Goal: Transaction & Acquisition: Purchase product/service

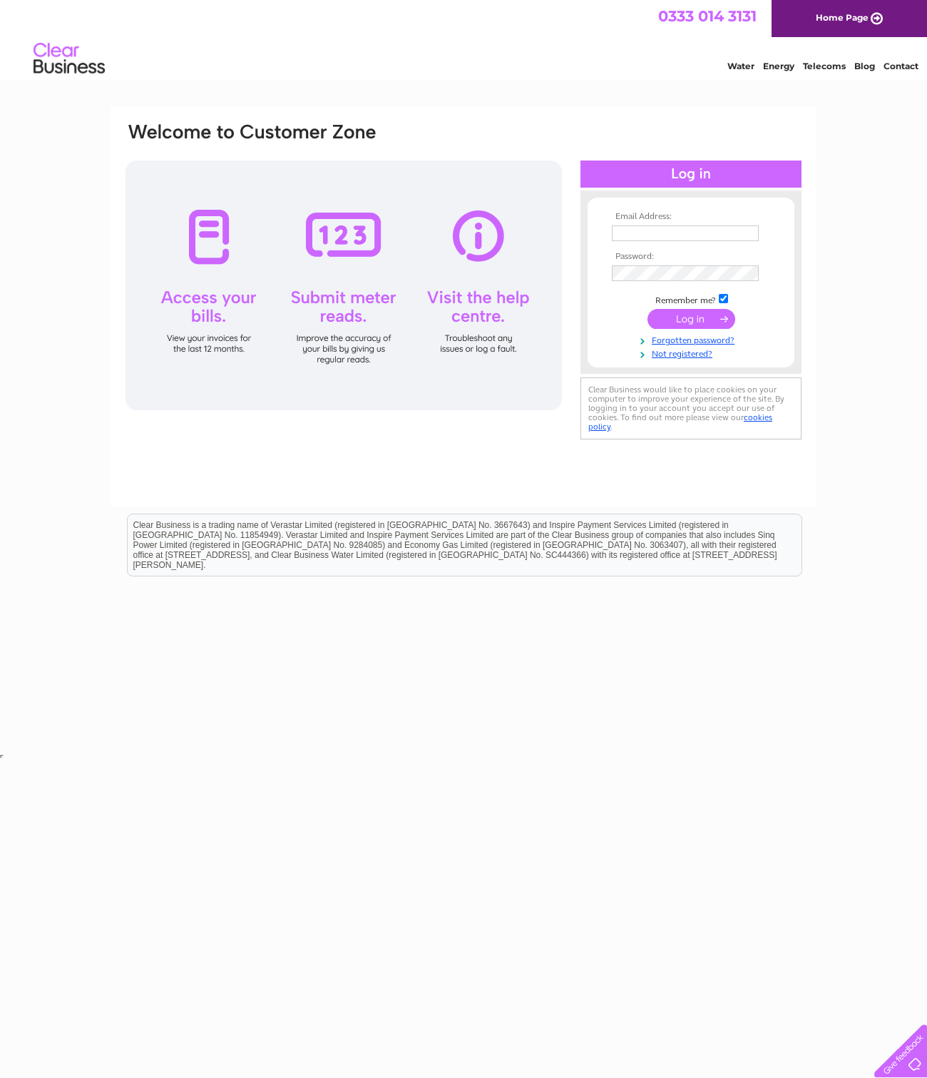
click at [748, 229] on keeper-lock "Open Keeper Popup" at bounding box center [748, 233] width 17 height 17
click at [844, 378] on div "Email Address: Password:" at bounding box center [463, 428] width 927 height 643
type input "[PERSON_NAME][EMAIL_ADDRESS][DOMAIN_NAME]"
click at [712, 329] on input "submit" at bounding box center [692, 320] width 88 height 20
click at [712, 320] on input "submit" at bounding box center [692, 319] width 88 height 20
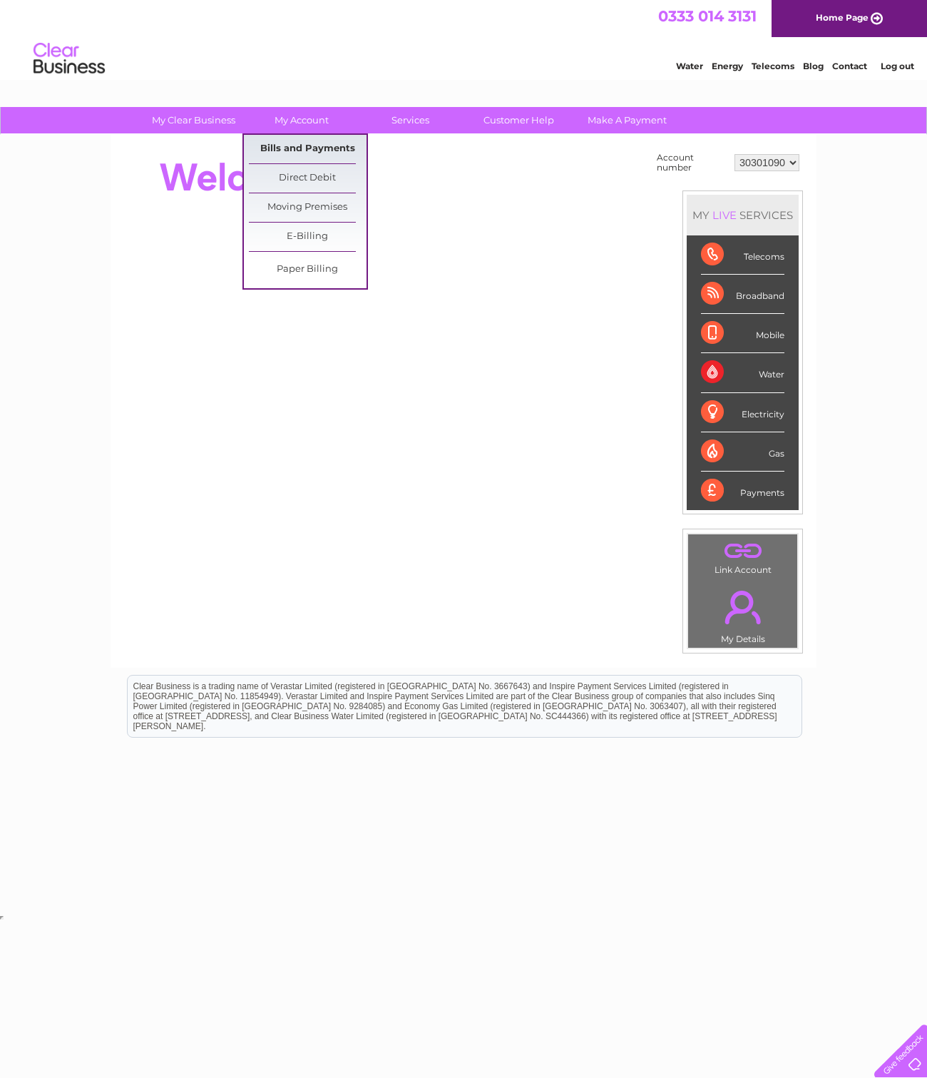
click at [313, 149] on link "Bills and Payments" at bounding box center [308, 149] width 118 height 29
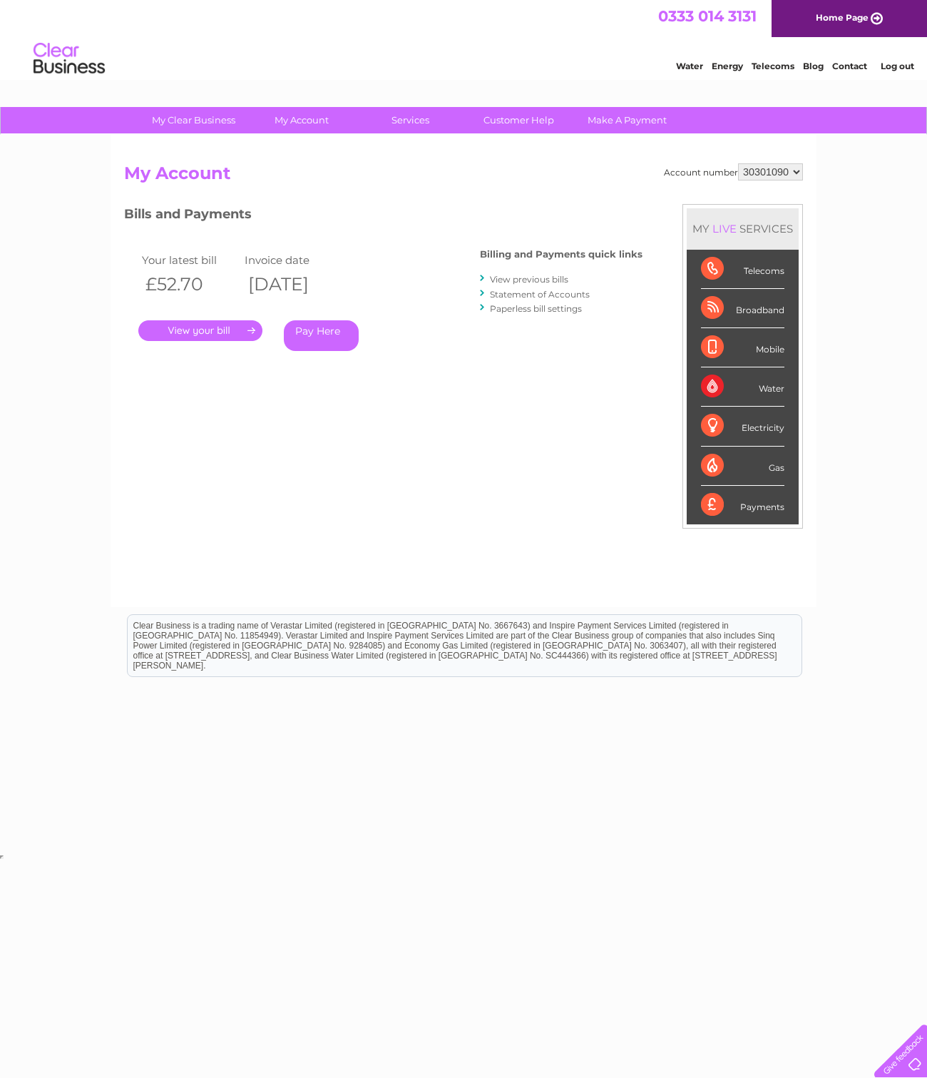
click at [324, 340] on link "Pay Here" at bounding box center [321, 335] width 75 height 31
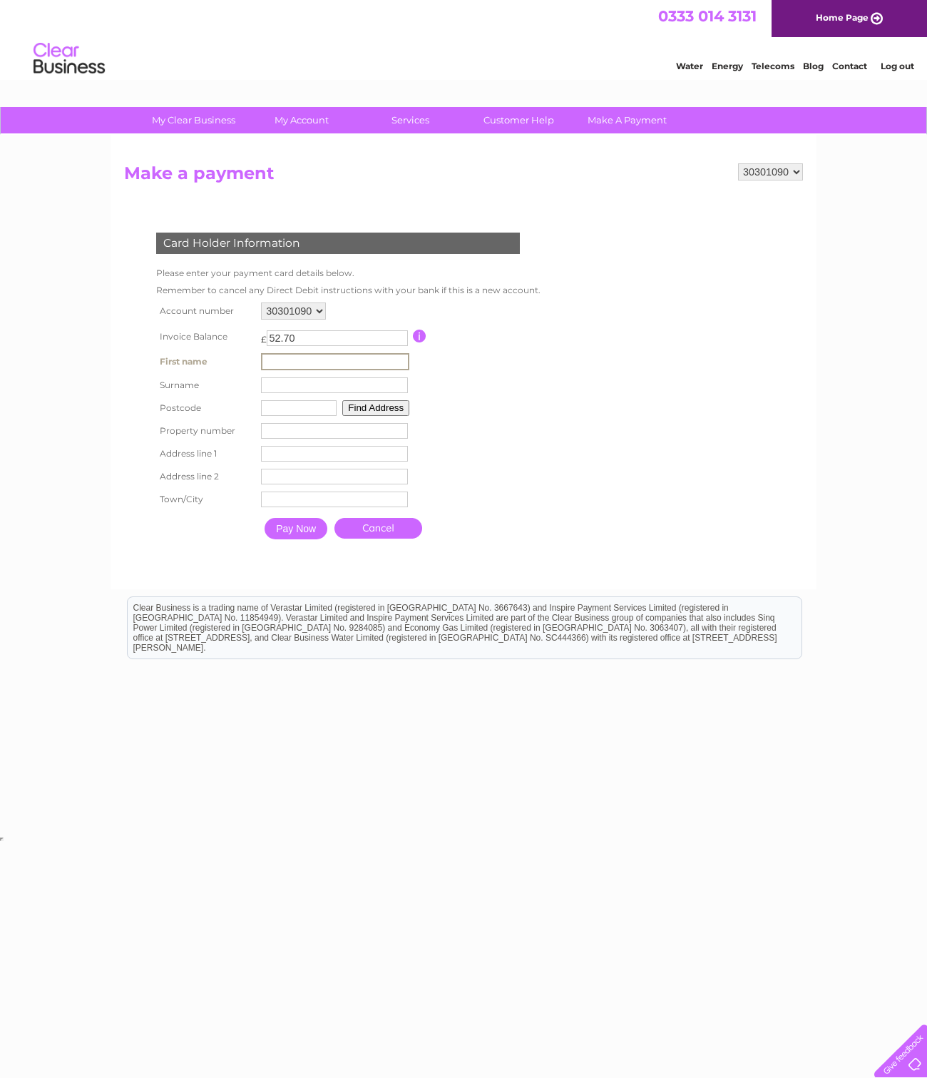
click at [314, 363] on input "text" at bounding box center [335, 361] width 148 height 17
type input "Thomas"
type input "Tsang"
type input "LE10 1HP"
click at [381, 407] on button "Find Address" at bounding box center [373, 407] width 67 height 16
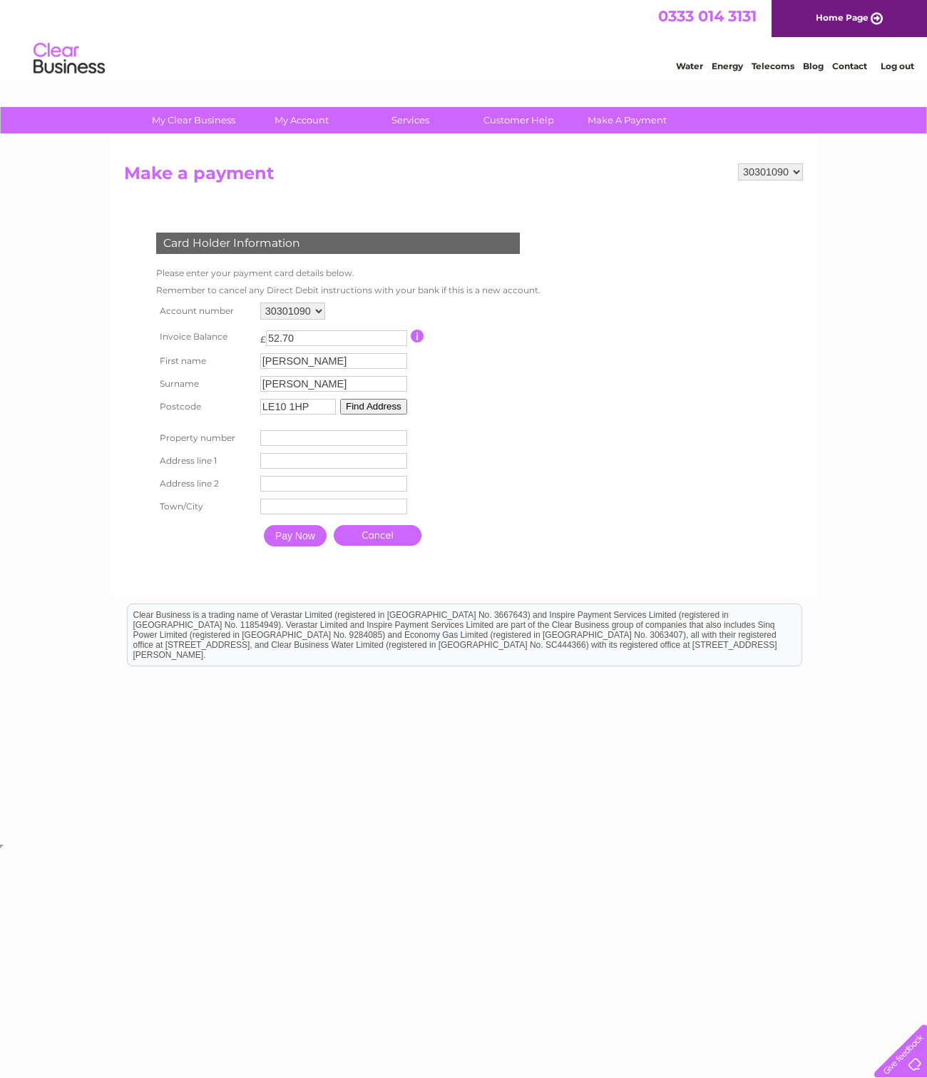
click at [374, 402] on button "Find Address" at bounding box center [373, 407] width 67 height 16
click at [311, 432] on input "number" at bounding box center [333, 438] width 147 height 16
type input "11"
type input "Gladstone House"
type input "Gladstone Terrace"
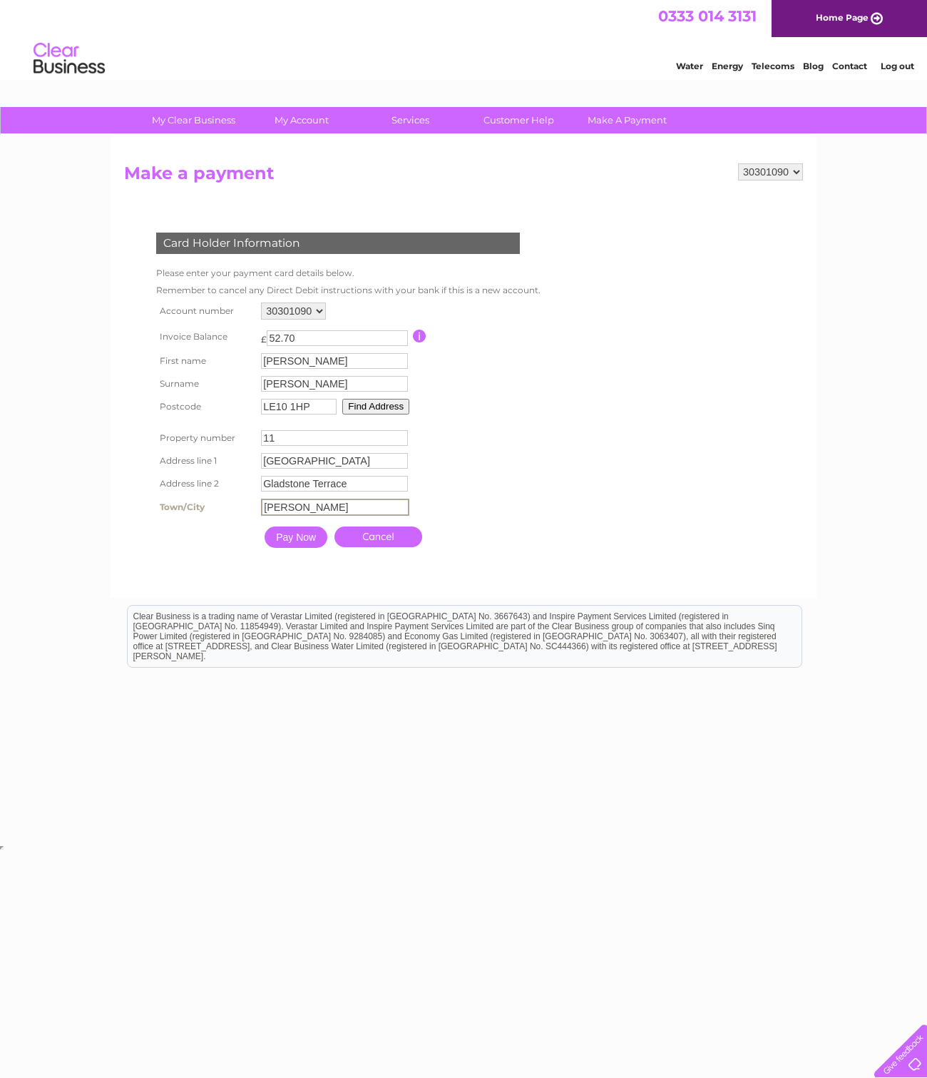
type input "Hinckley"
click at [291, 537] on input "Pay Now" at bounding box center [296, 536] width 63 height 21
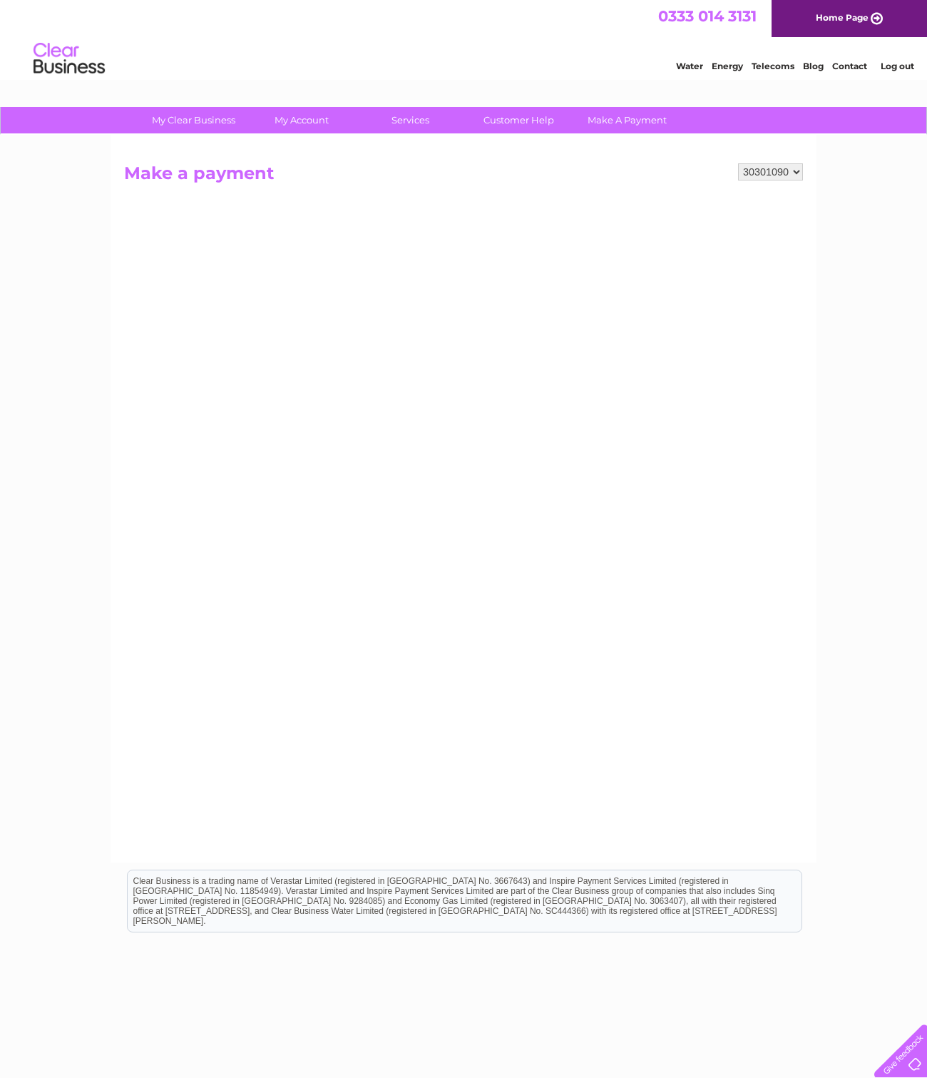
scroll to position [39, 0]
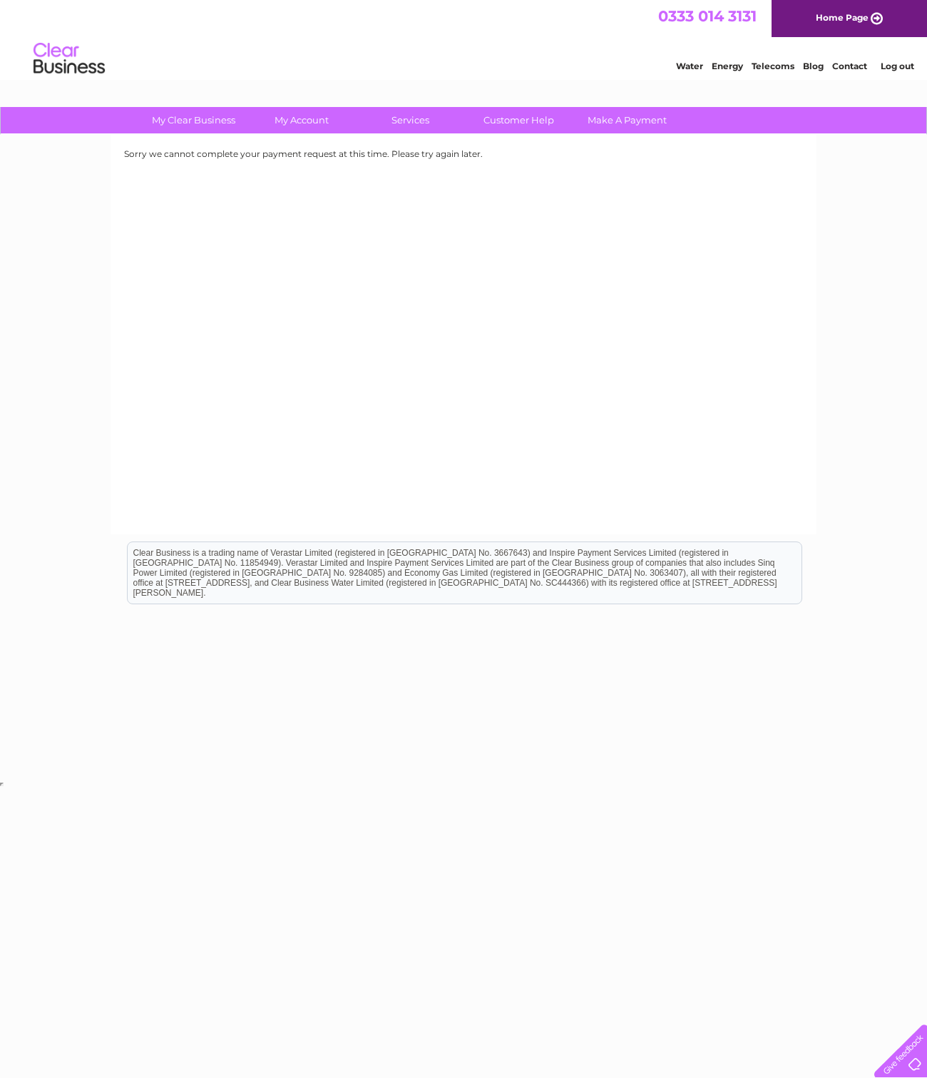
click at [704, 263] on div "Sorry we cannot complete your payment request at this time. Please try again la…" at bounding box center [464, 334] width 706 height 399
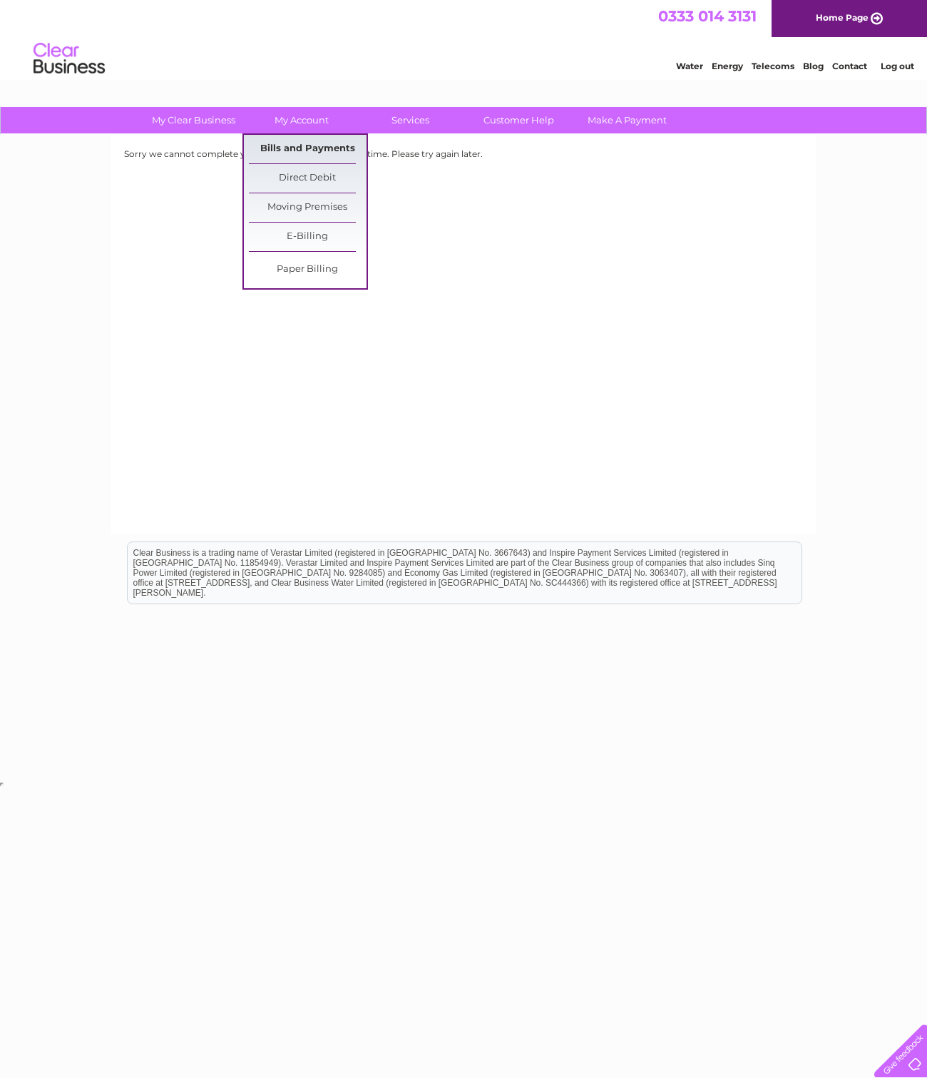
click at [315, 144] on link "Bills and Payments" at bounding box center [308, 149] width 118 height 29
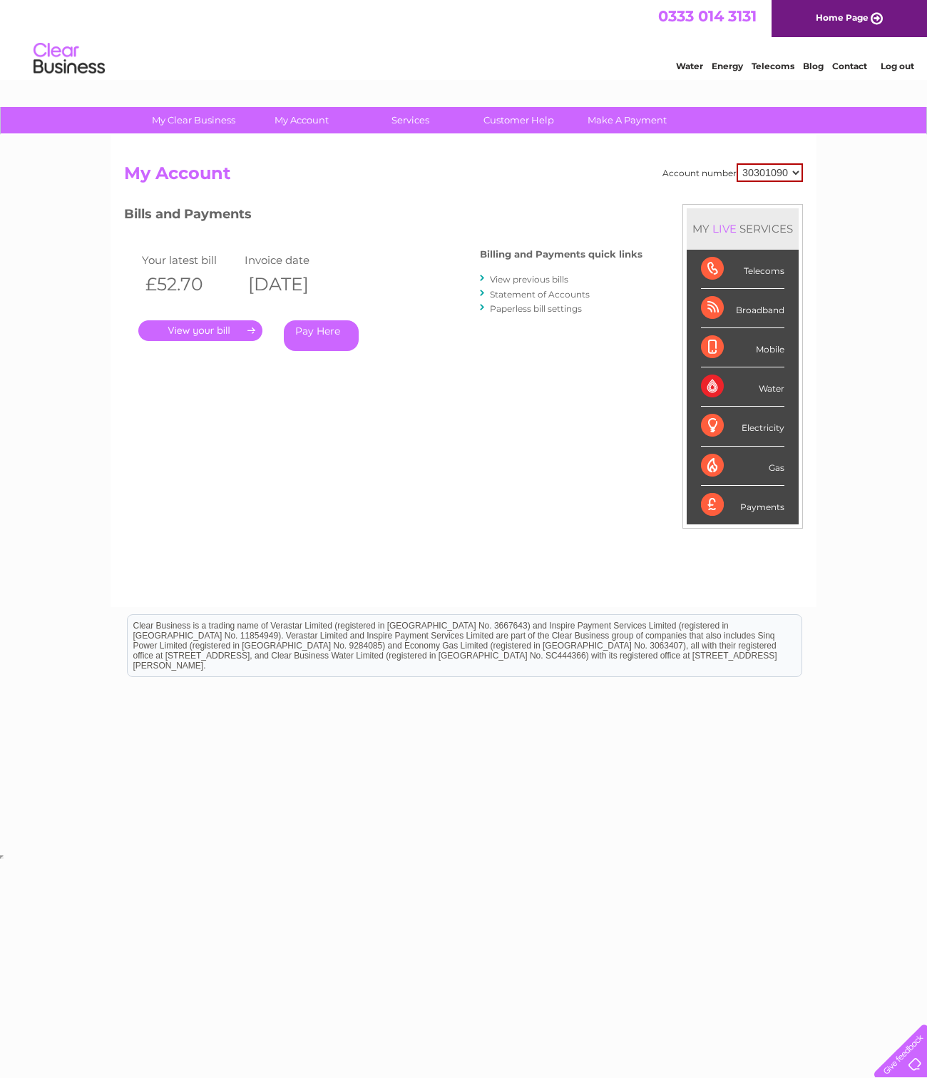
click at [216, 321] on link "." at bounding box center [200, 330] width 124 height 21
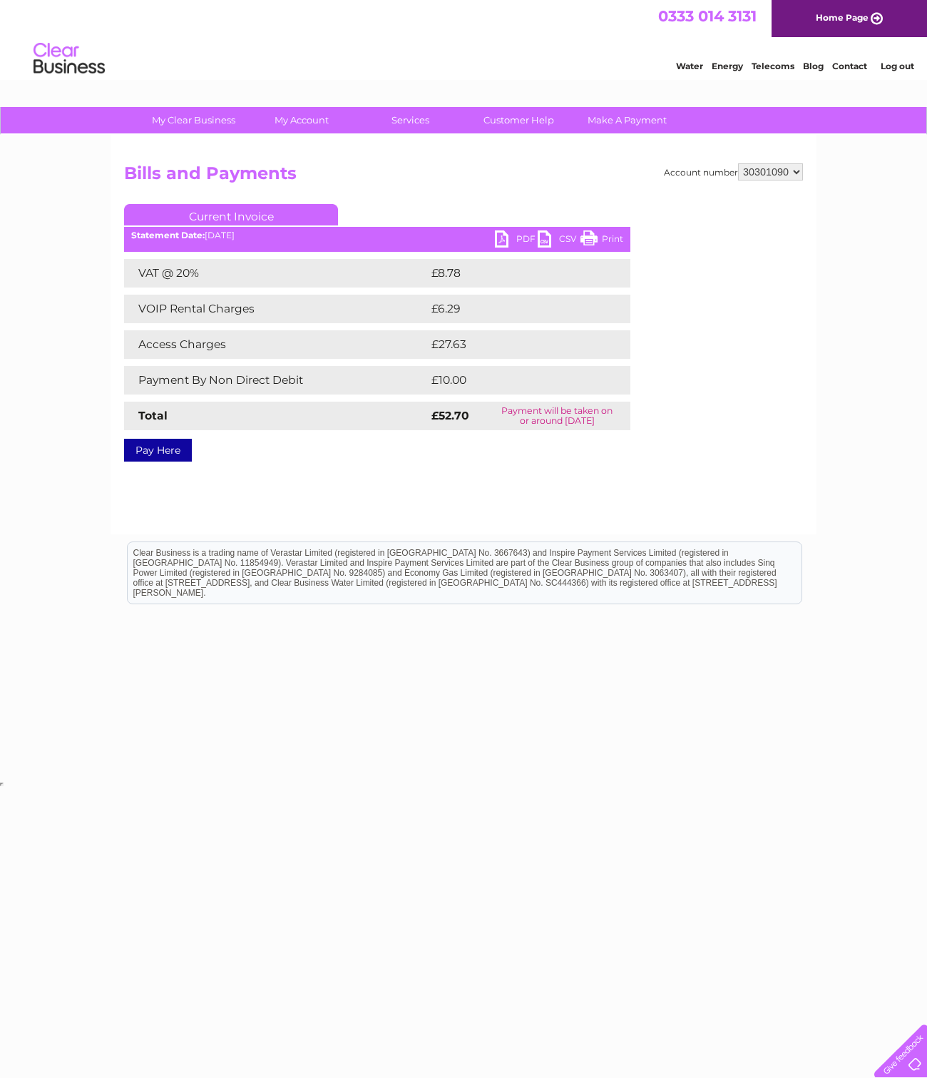
click at [642, 473] on div "Account number 30301090 Bills and Payments Current Invoice PDF CSV Print VAT @ …" at bounding box center [464, 334] width 706 height 399
click at [718, 404] on div "Account number 30301090 Bills and Payments Current Invoice PDF CSV Print Total" at bounding box center [463, 309] width 679 height 293
click at [825, 328] on div "My Clear Business Login Details My Details My Preferences Link Account My Accou…" at bounding box center [463, 442] width 927 height 671
